Goal: Task Accomplishment & Management: Use online tool/utility

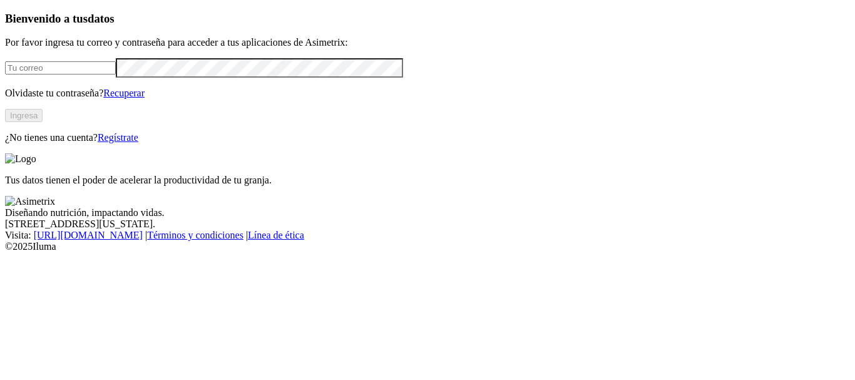
click at [67, 74] on input "email" at bounding box center [60, 67] width 111 height 13
type input "[PERSON_NAME][EMAIL_ADDRESS][PERSON_NAME][DOMAIN_NAME]"
click input "submit" at bounding box center [0, 0] width 0 height 0
